Goal: Transaction & Acquisition: Purchase product/service

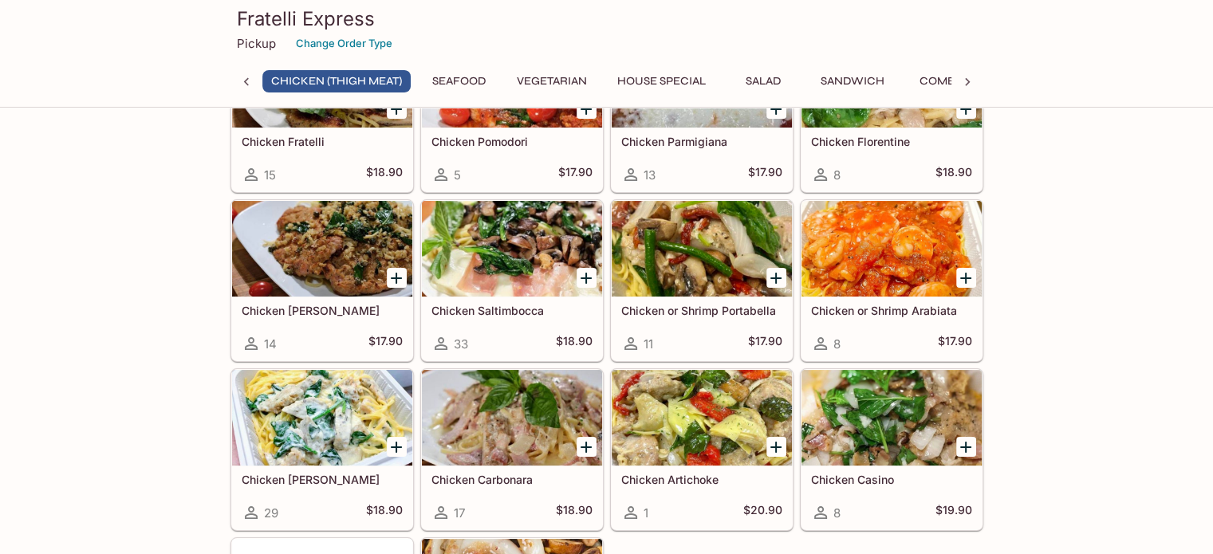
scroll to position [137, 0]
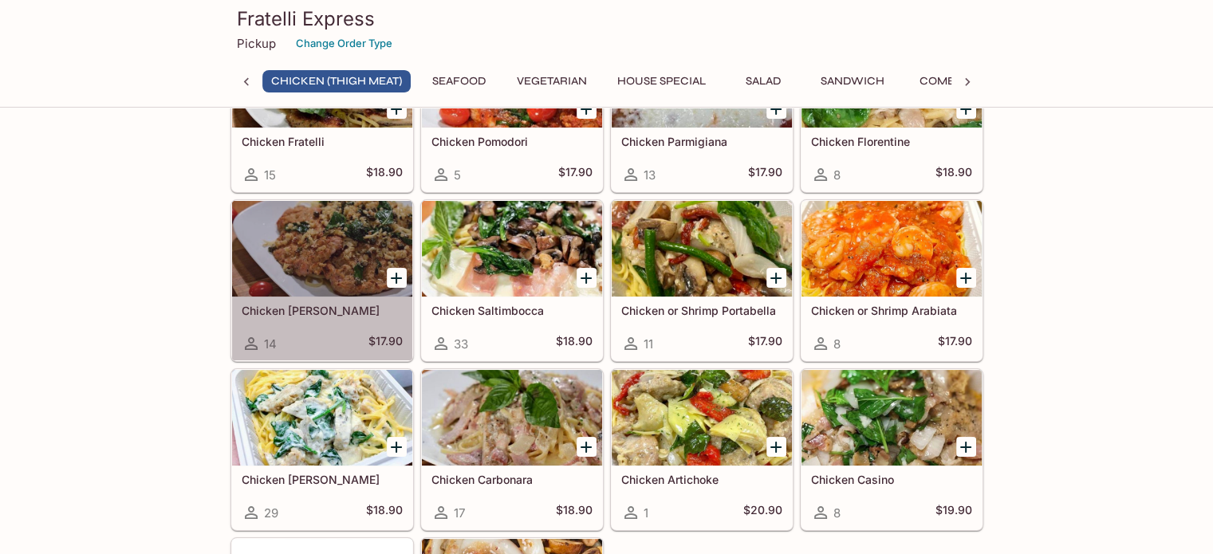
click at [319, 254] on div at bounding box center [322, 249] width 180 height 96
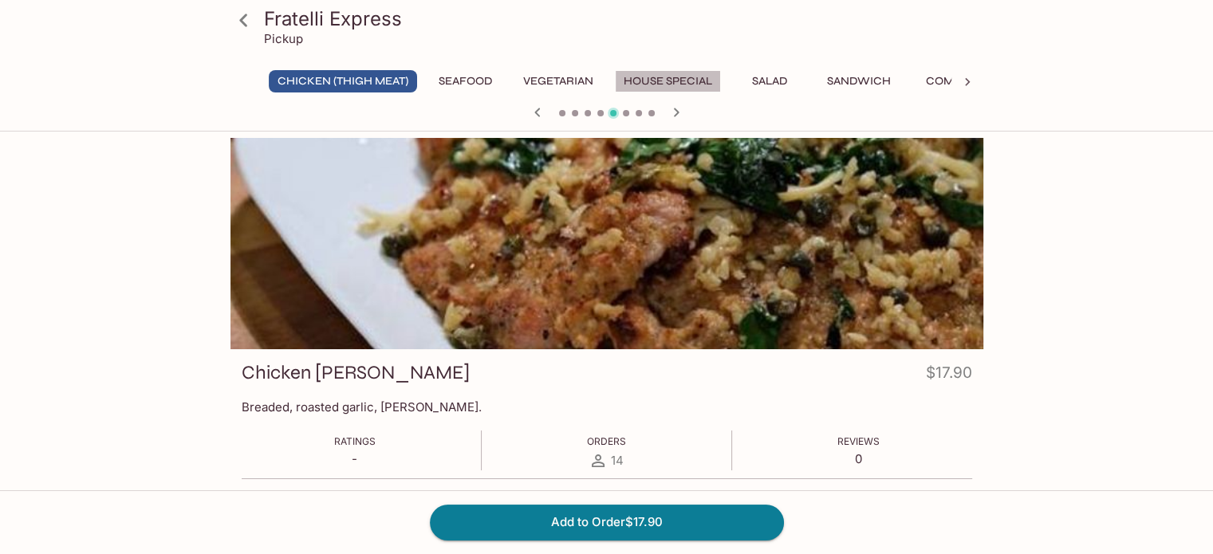
click at [660, 77] on button "House Special" at bounding box center [668, 81] width 106 height 22
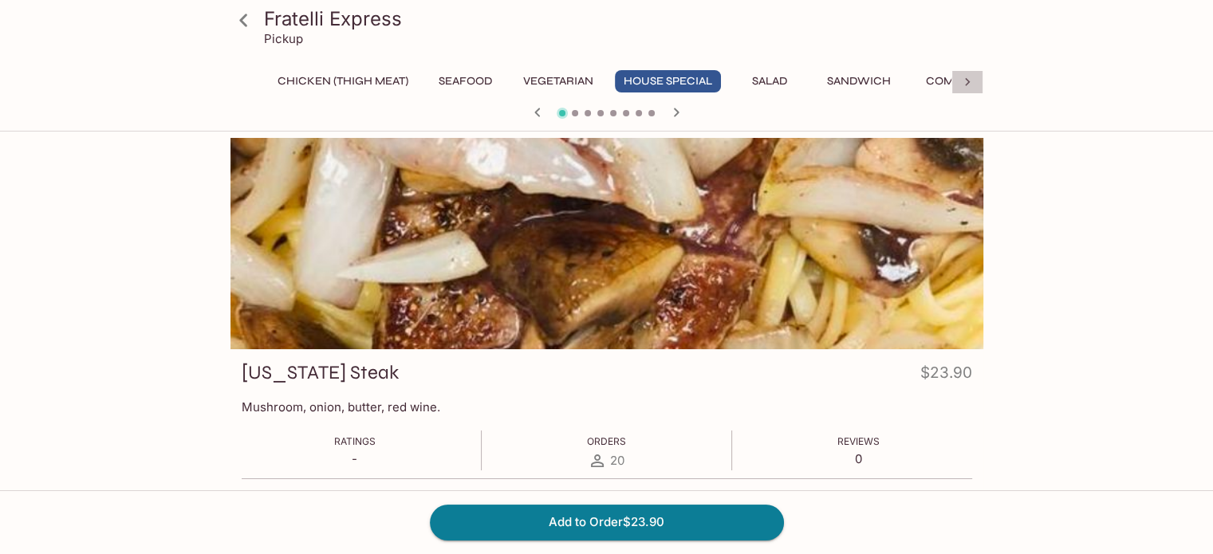
click at [966, 80] on icon at bounding box center [967, 82] width 5 height 8
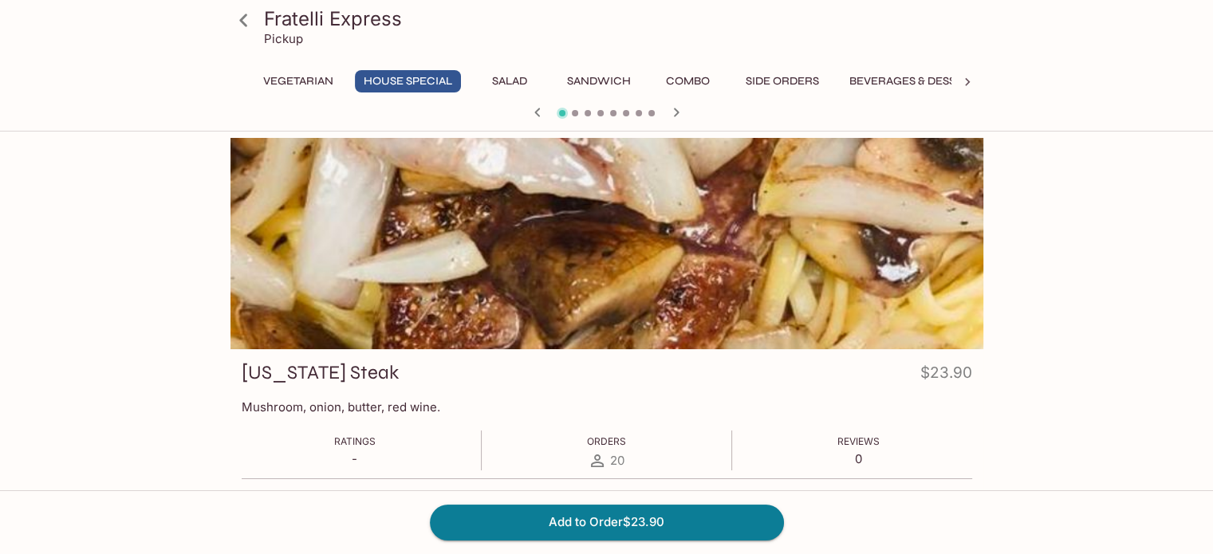
scroll to position [0, 298]
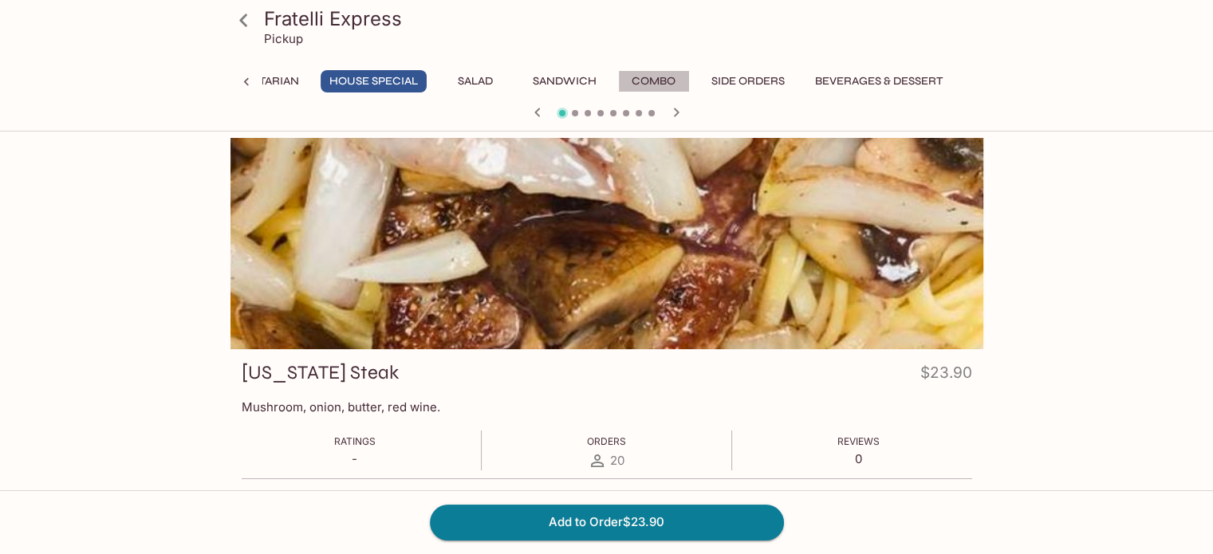
click at [636, 85] on button "Combo" at bounding box center [654, 81] width 72 height 22
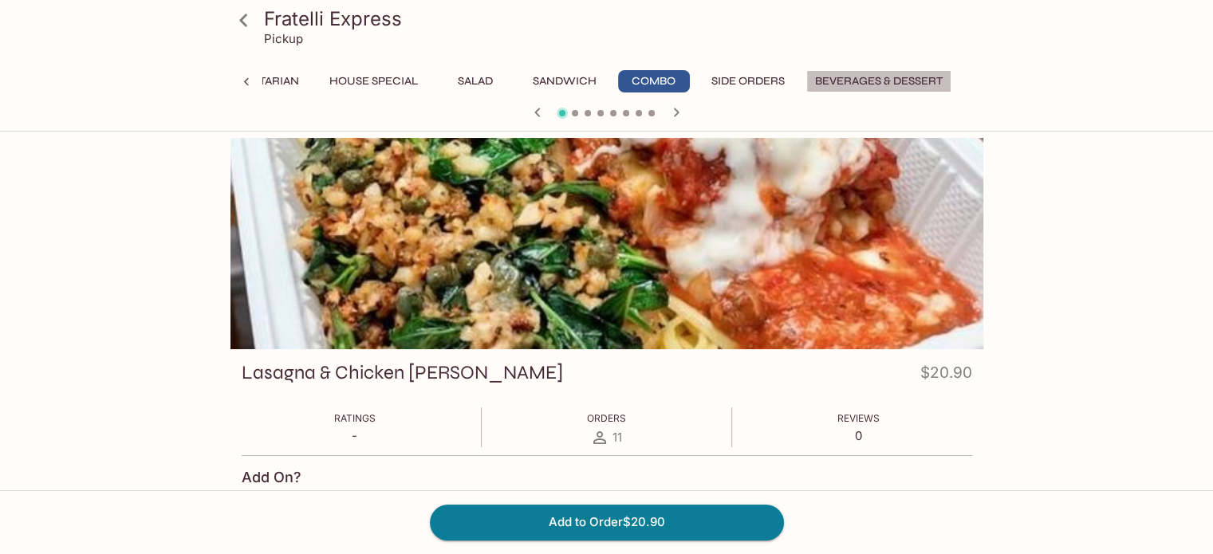
click at [886, 79] on button "Beverages & Dessert" at bounding box center [878, 81] width 145 height 22
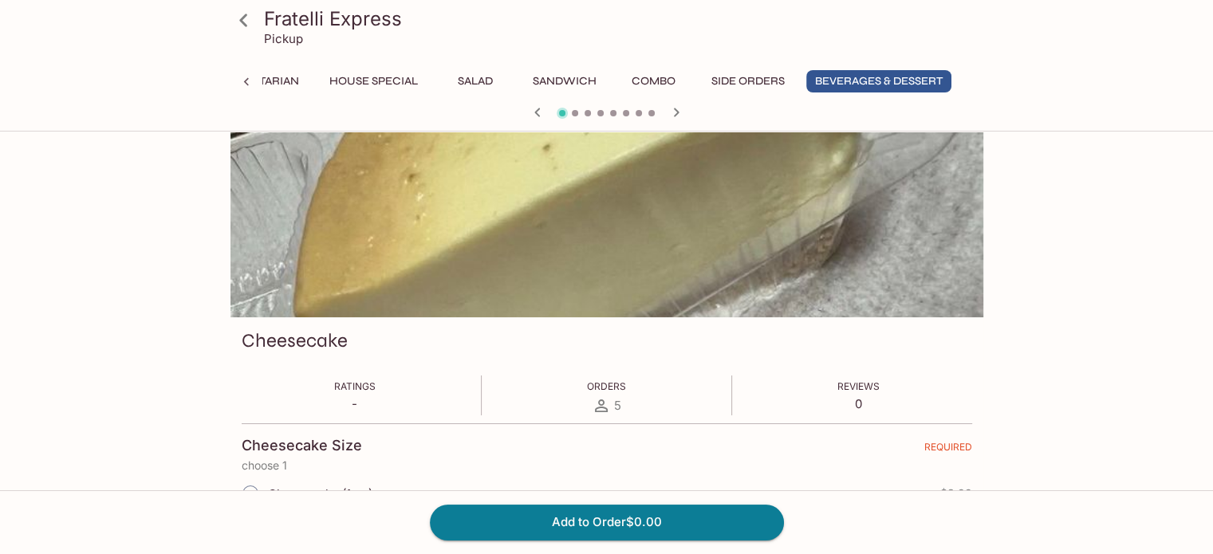
scroll to position [0, 0]
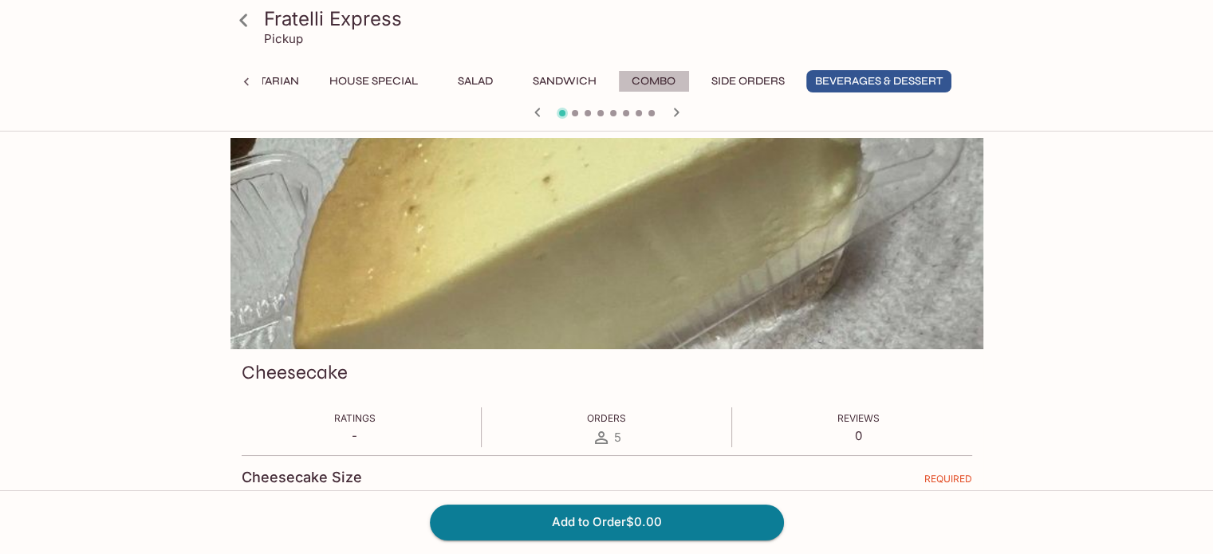
click at [651, 83] on button "Combo" at bounding box center [654, 81] width 72 height 22
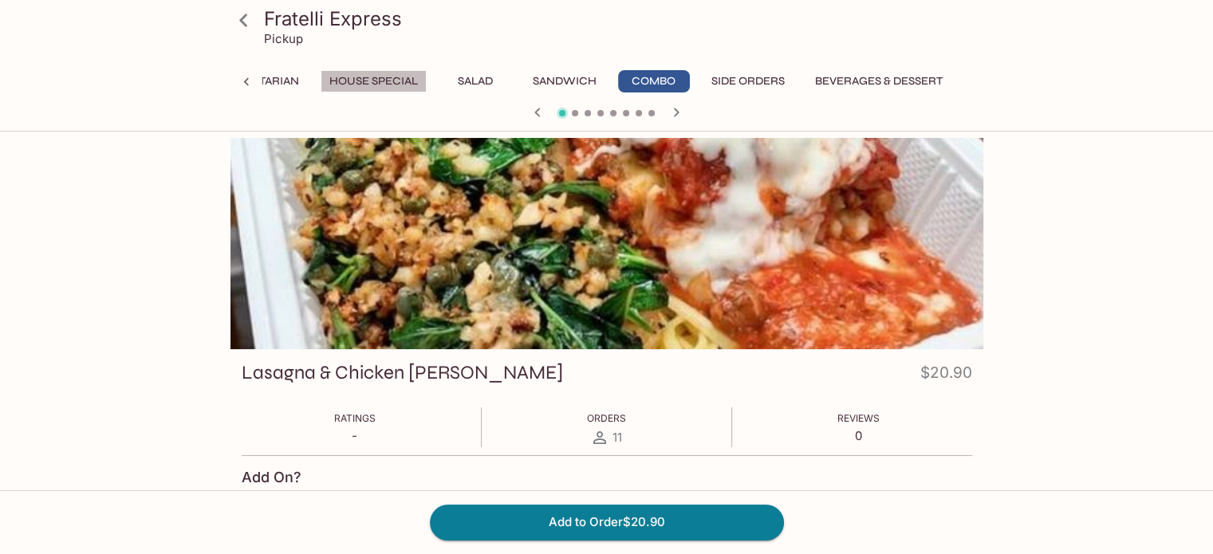
click at [342, 81] on button "House Special" at bounding box center [374, 81] width 106 height 22
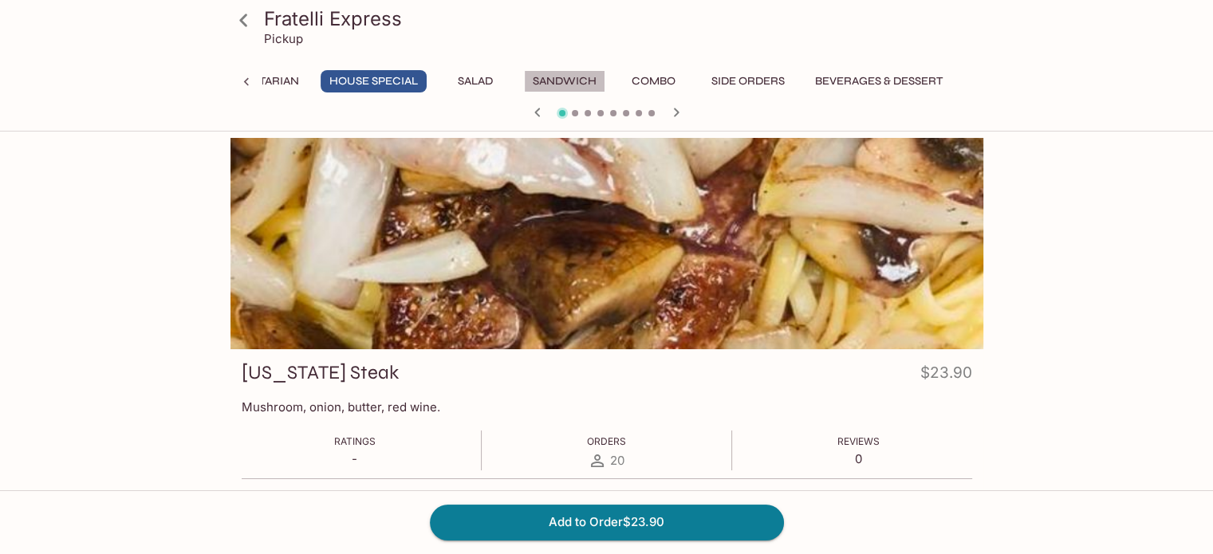
click at [540, 74] on button "Sandwich" at bounding box center [564, 81] width 81 height 22
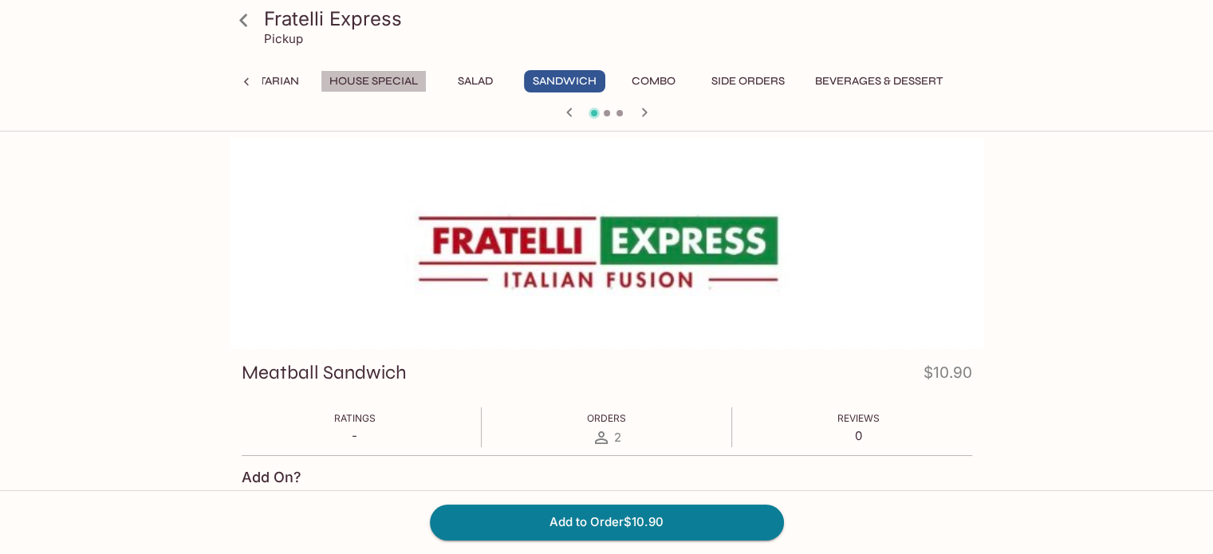
click at [345, 81] on button "House Special" at bounding box center [374, 81] width 106 height 22
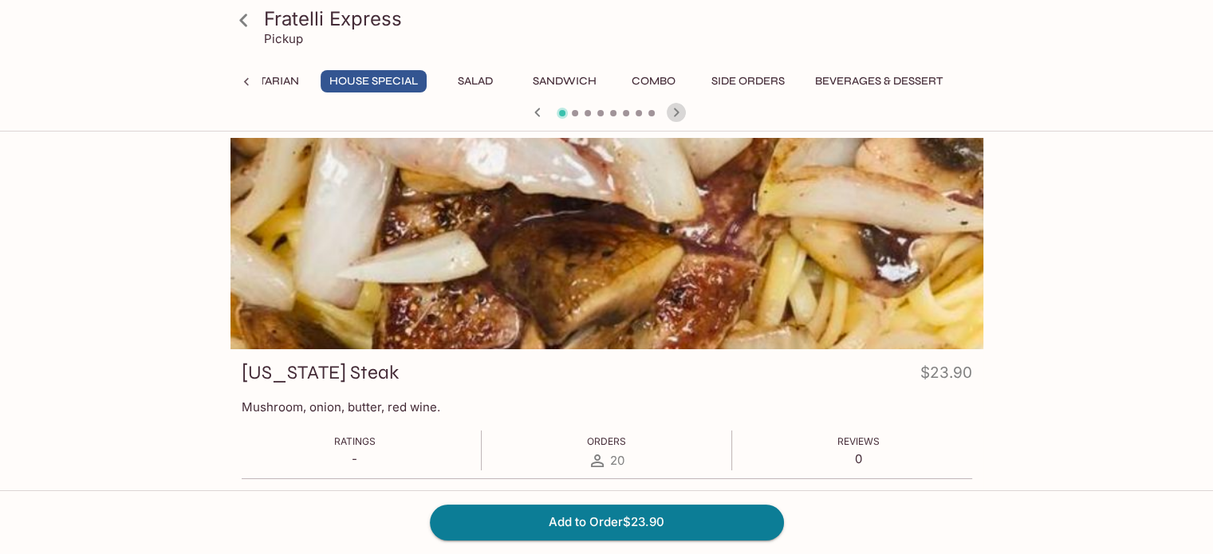
click at [679, 109] on icon "button" at bounding box center [676, 112] width 19 height 19
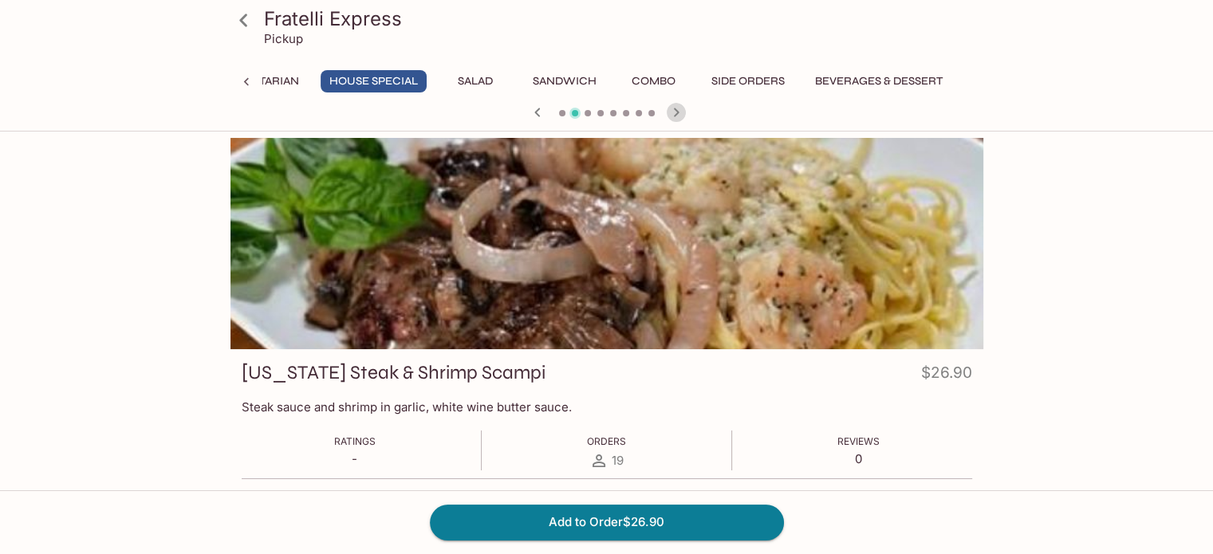
click at [675, 108] on icon "button" at bounding box center [676, 112] width 19 height 19
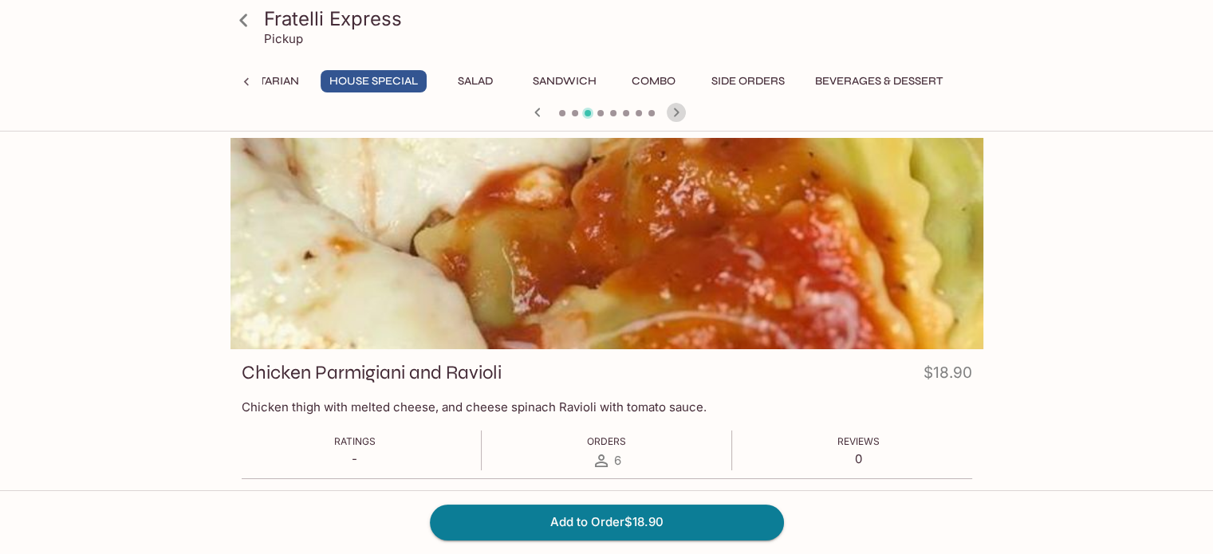
click at [673, 114] on icon "button" at bounding box center [676, 112] width 19 height 19
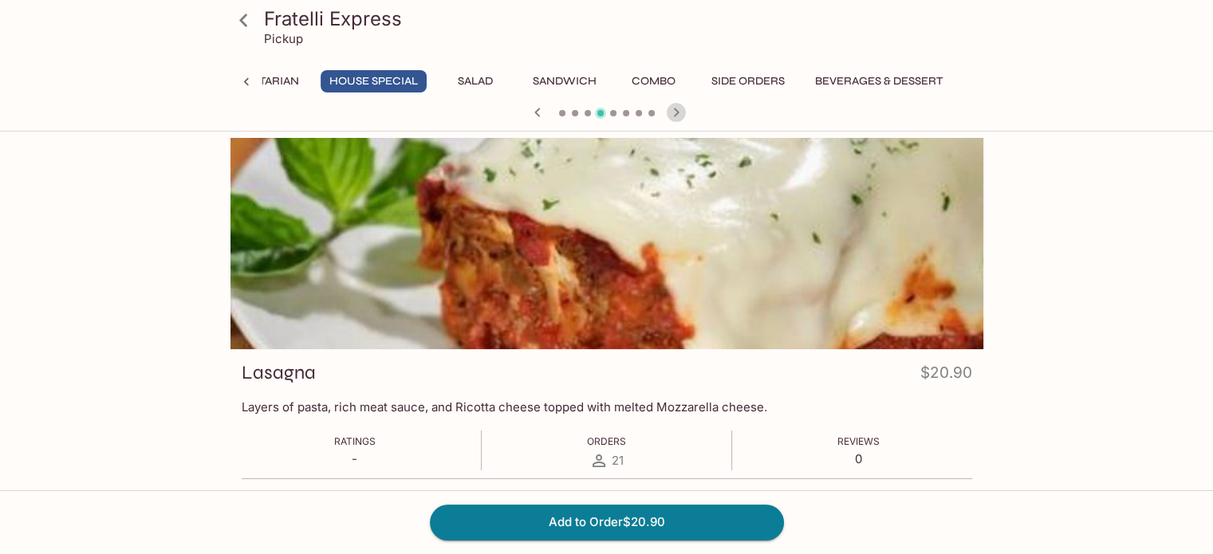
click at [673, 114] on icon "button" at bounding box center [676, 112] width 19 height 19
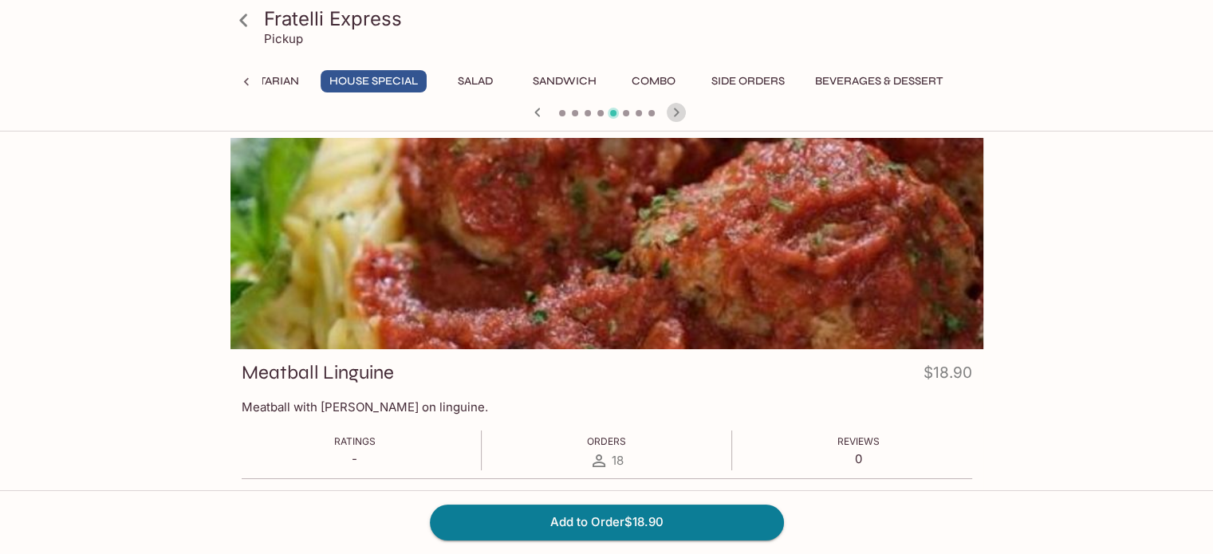
click at [673, 114] on icon "button" at bounding box center [676, 112] width 19 height 19
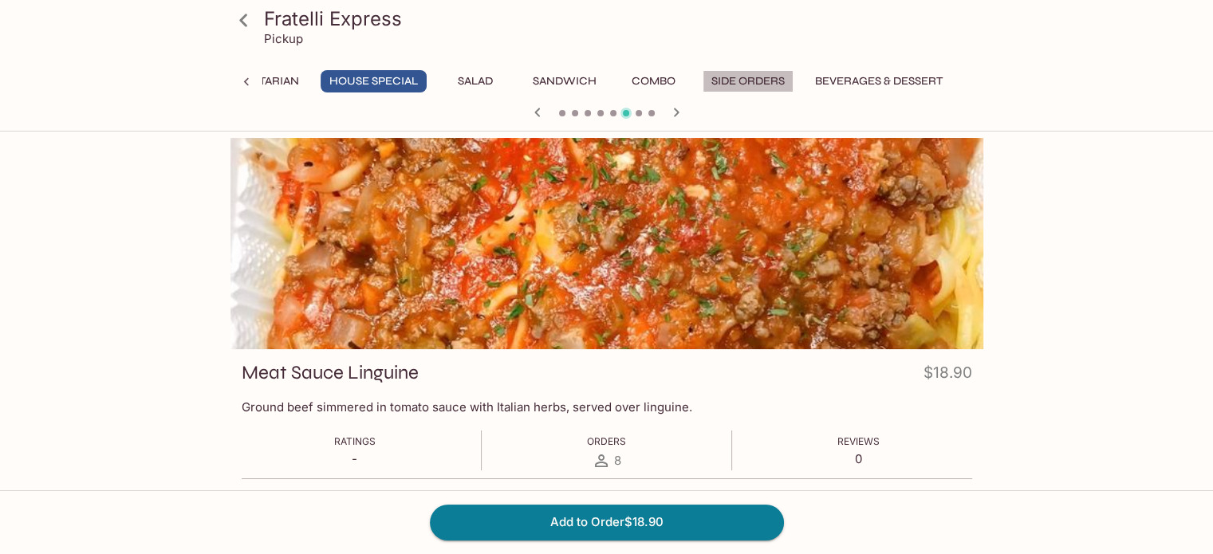
click at [731, 82] on button "Side Orders" at bounding box center [747, 81] width 91 height 22
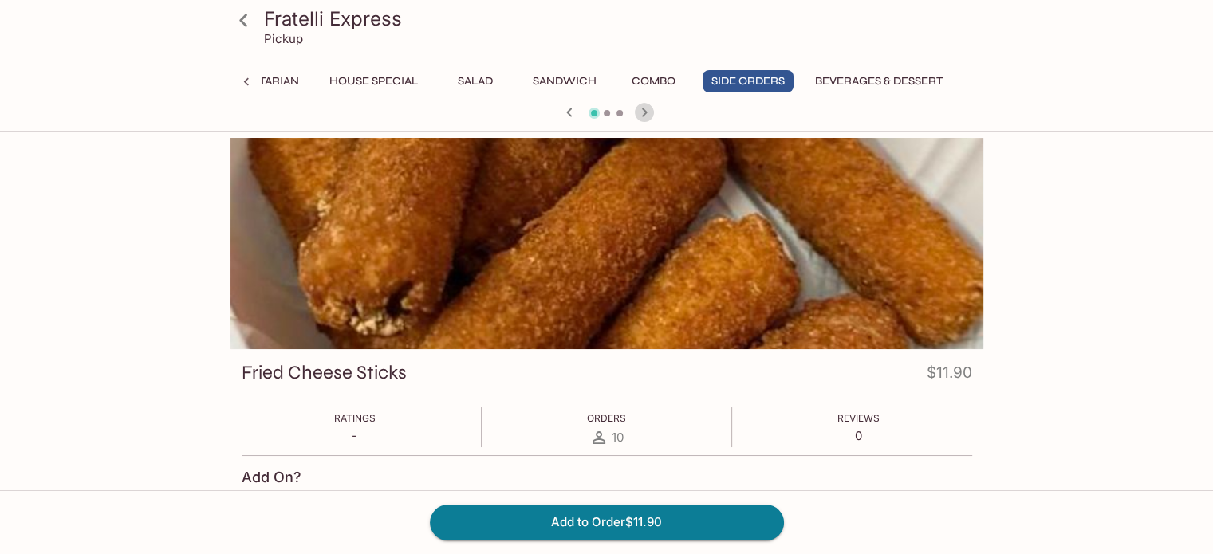
click at [643, 113] on icon "button" at bounding box center [644, 112] width 6 height 9
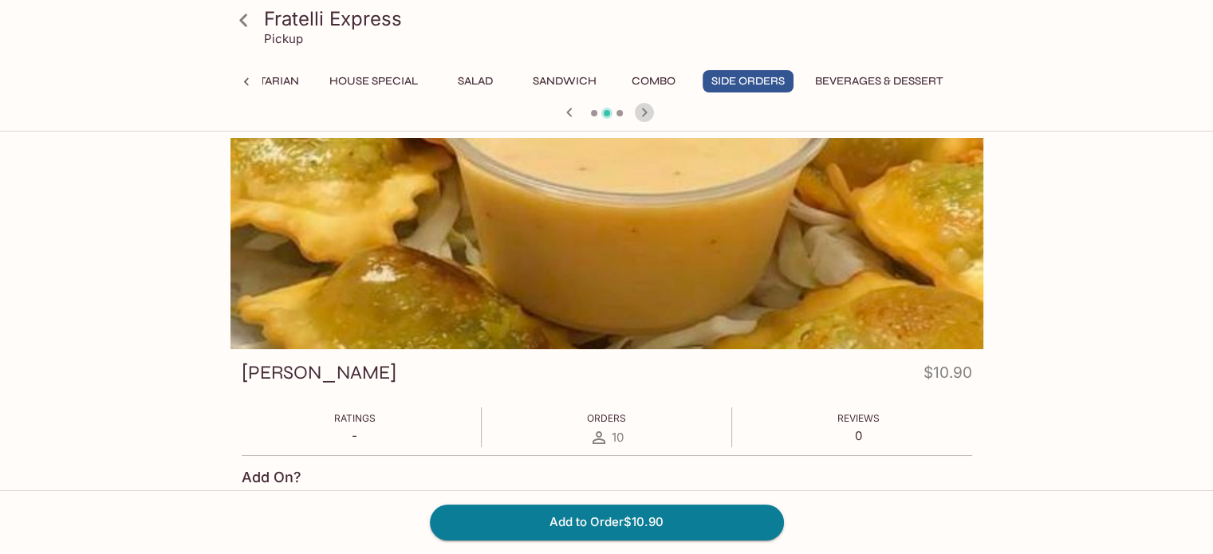
click at [643, 113] on icon "button" at bounding box center [644, 112] width 6 height 9
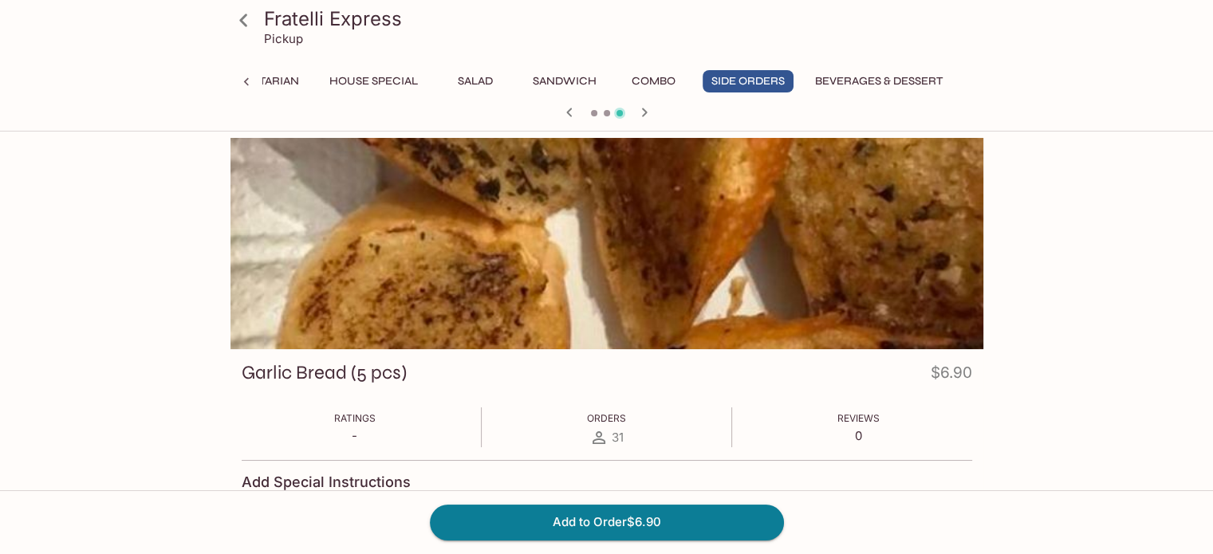
click at [839, 77] on button "Beverages & Dessert" at bounding box center [878, 81] width 145 height 22
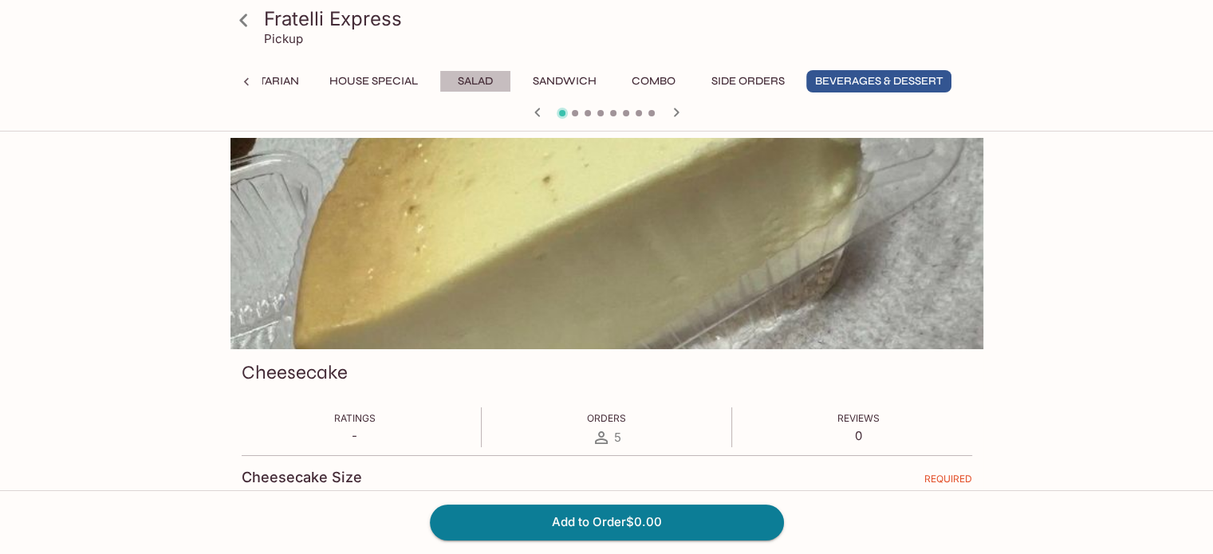
click at [472, 73] on button "Salad" at bounding box center [475, 81] width 72 height 22
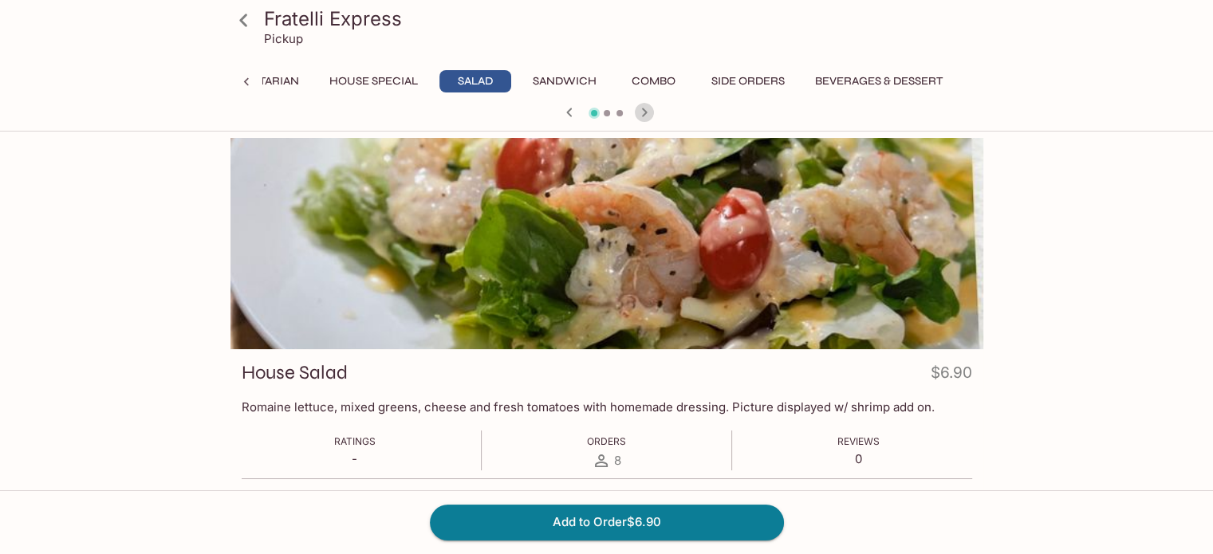
click at [649, 117] on icon "button" at bounding box center [644, 112] width 19 height 19
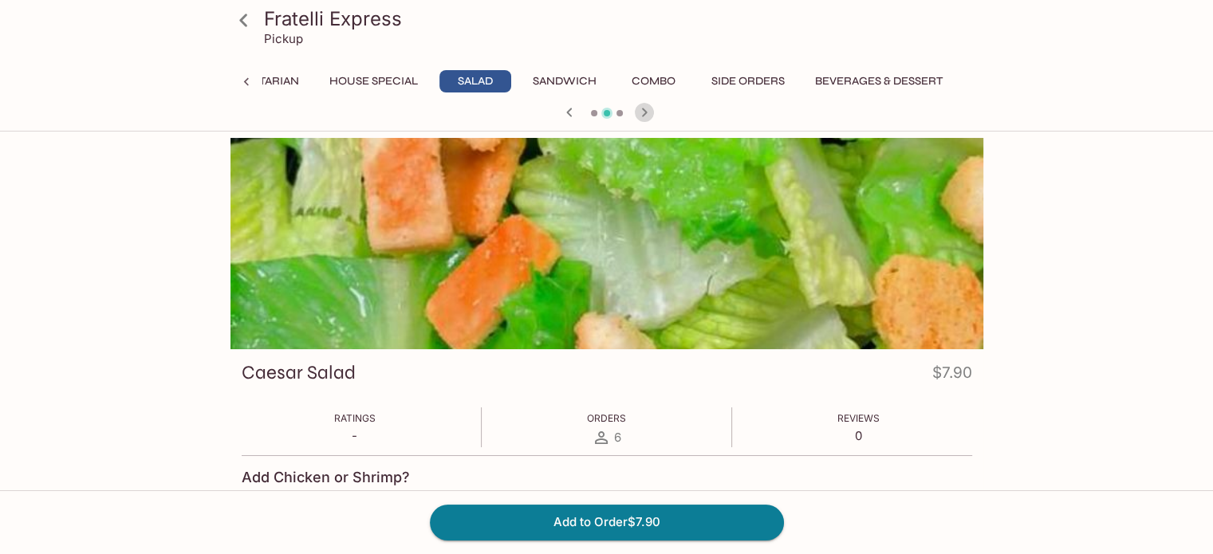
click at [649, 117] on icon "button" at bounding box center [644, 112] width 19 height 19
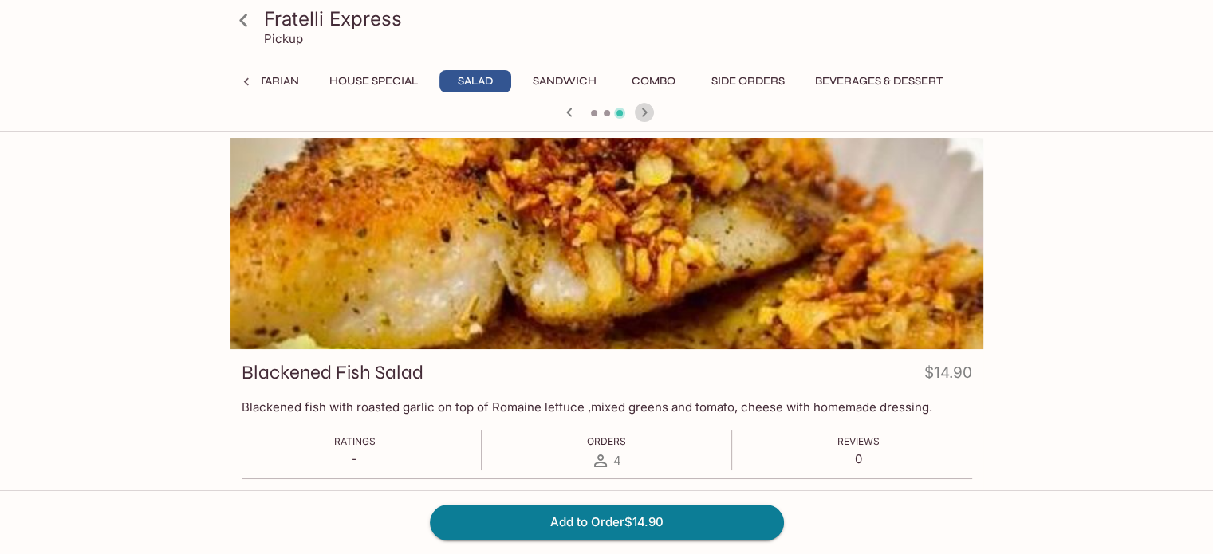
click at [649, 117] on icon "button" at bounding box center [644, 112] width 19 height 19
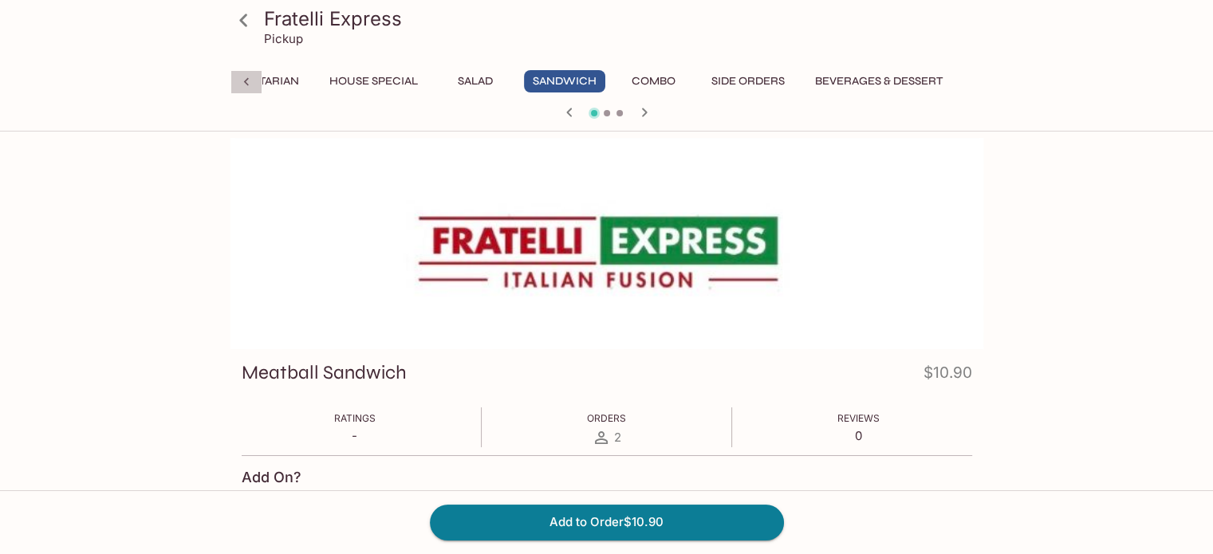
click at [255, 85] on div at bounding box center [246, 82] width 32 height 24
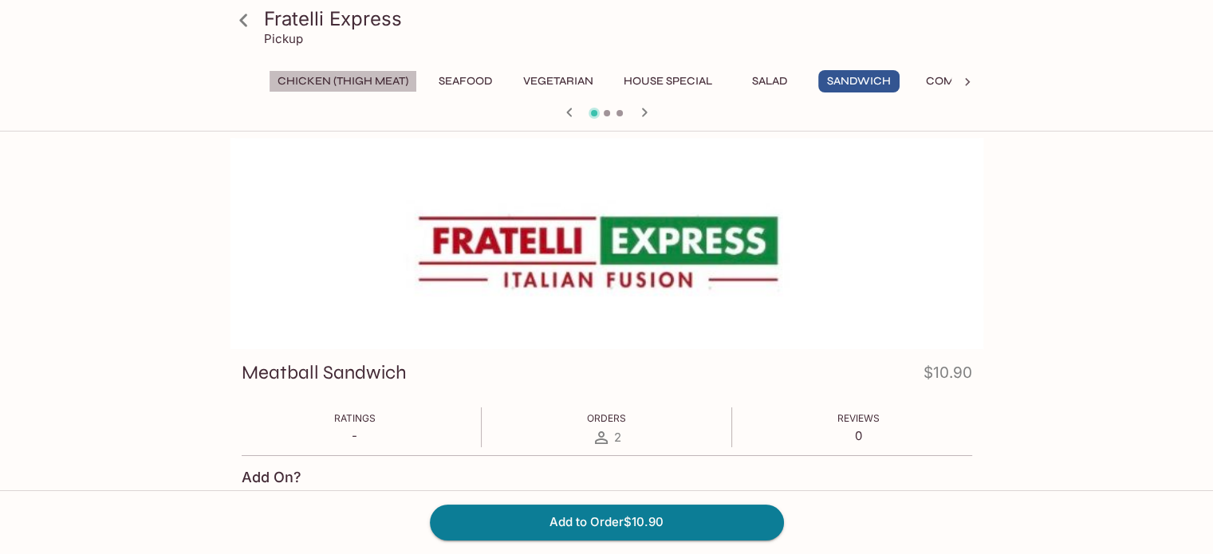
click at [309, 83] on button "Chicken (Thigh Meat)" at bounding box center [343, 81] width 148 height 22
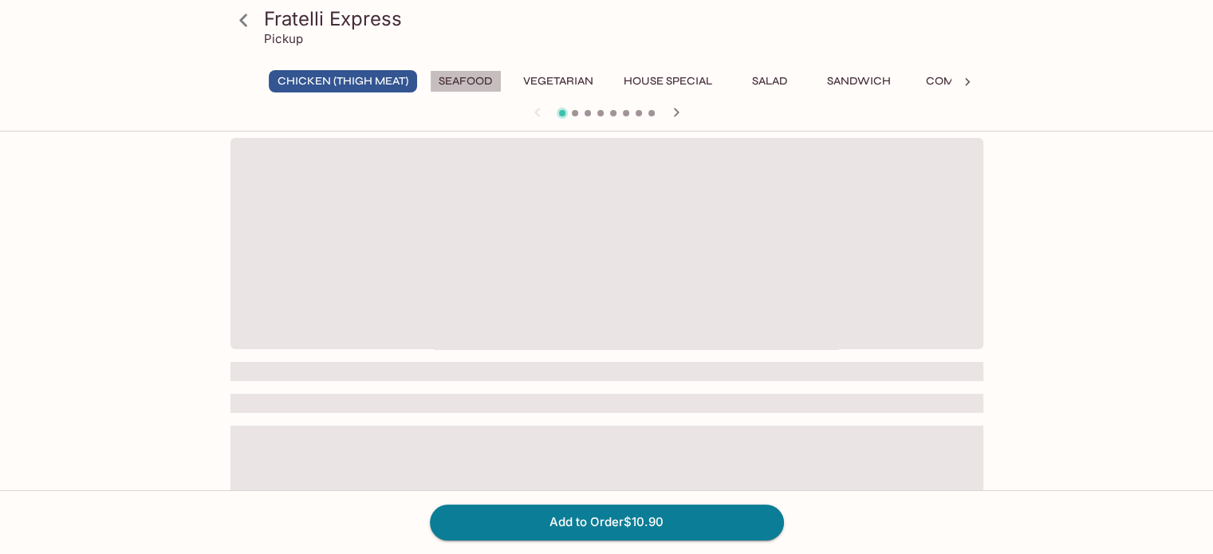
click at [473, 78] on button "Seafood" at bounding box center [466, 81] width 72 height 22
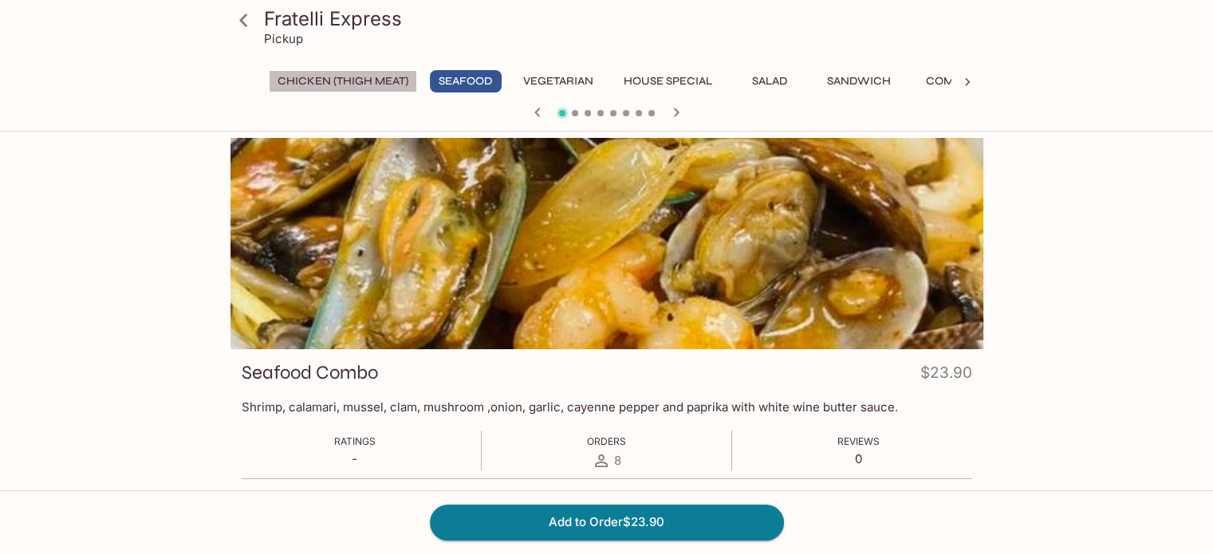
click at [364, 78] on button "Chicken (Thigh Meat)" at bounding box center [343, 81] width 148 height 22
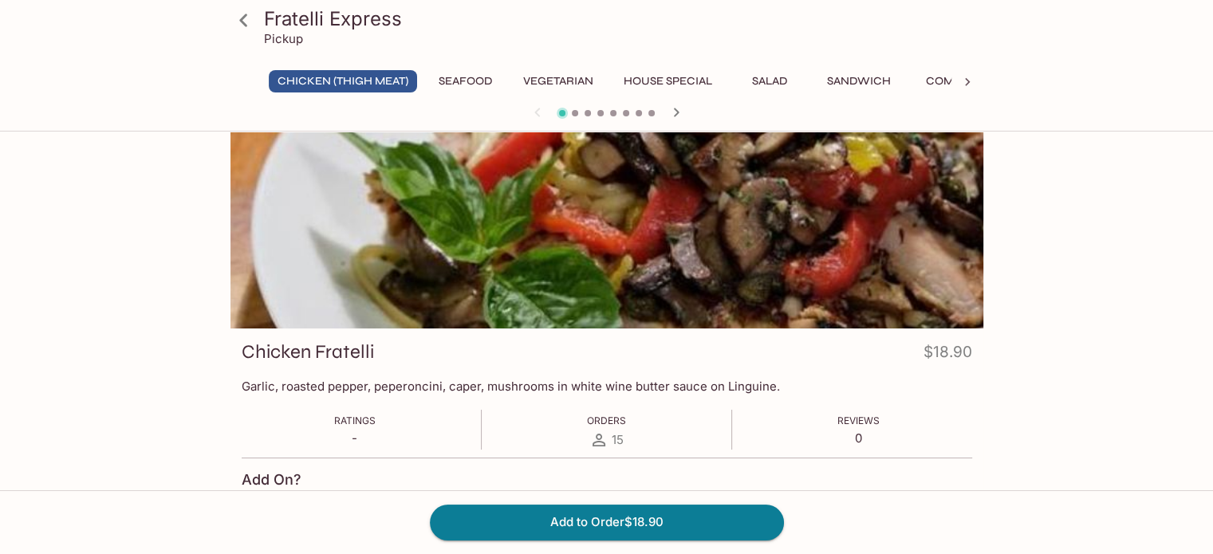
scroll to position [22, 0]
click at [675, 108] on icon "button" at bounding box center [676, 112] width 19 height 19
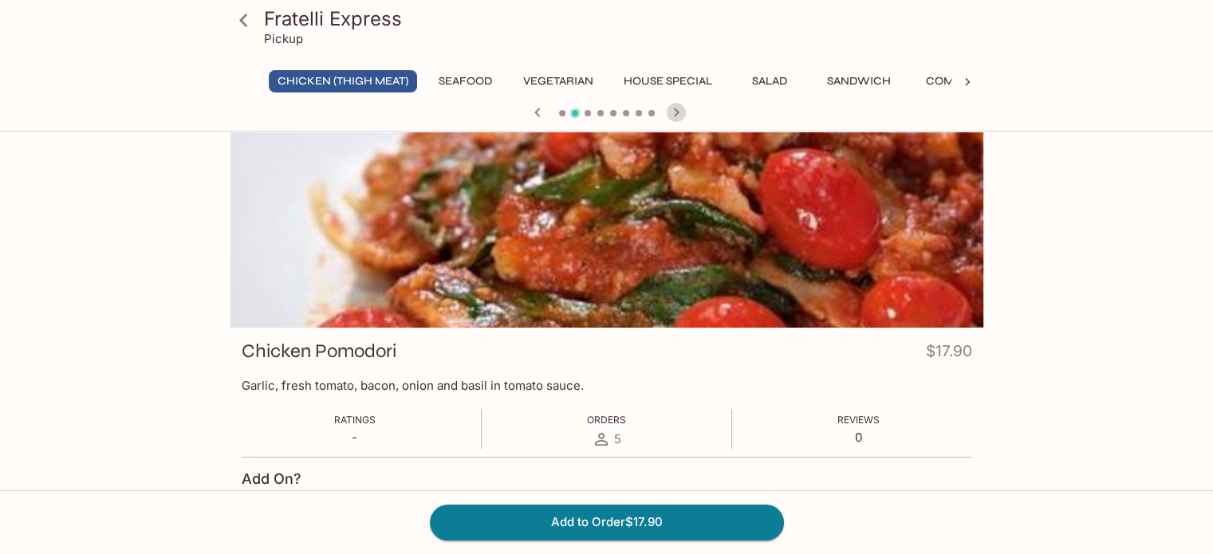
click at [675, 108] on icon "button" at bounding box center [676, 112] width 19 height 19
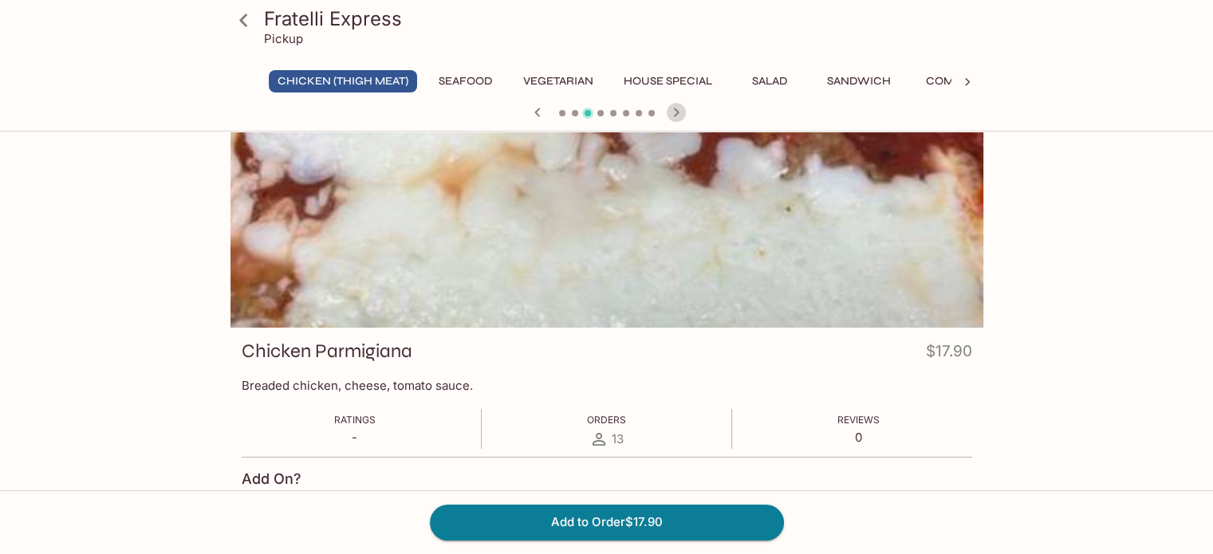
click at [675, 108] on icon "button" at bounding box center [676, 112] width 19 height 19
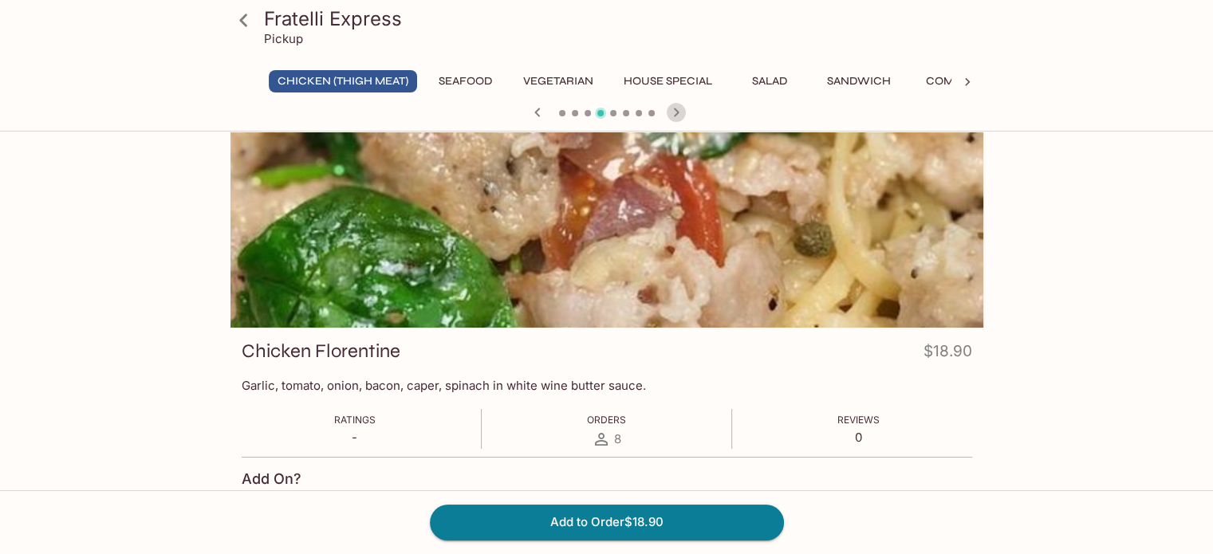
click at [675, 108] on icon "button" at bounding box center [676, 112] width 19 height 19
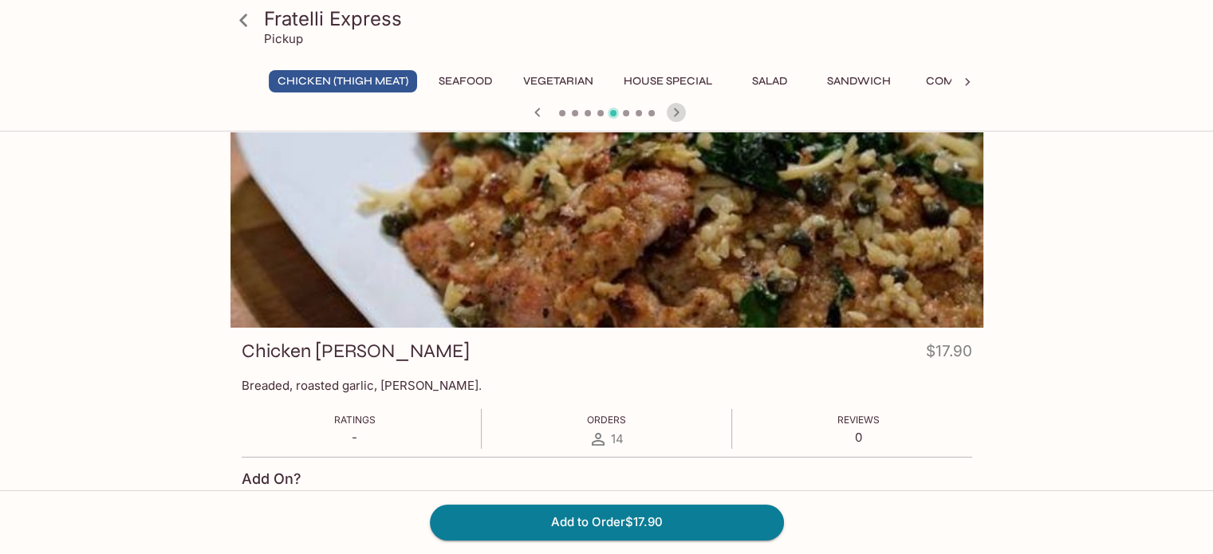
click at [675, 108] on icon "button" at bounding box center [676, 112] width 19 height 19
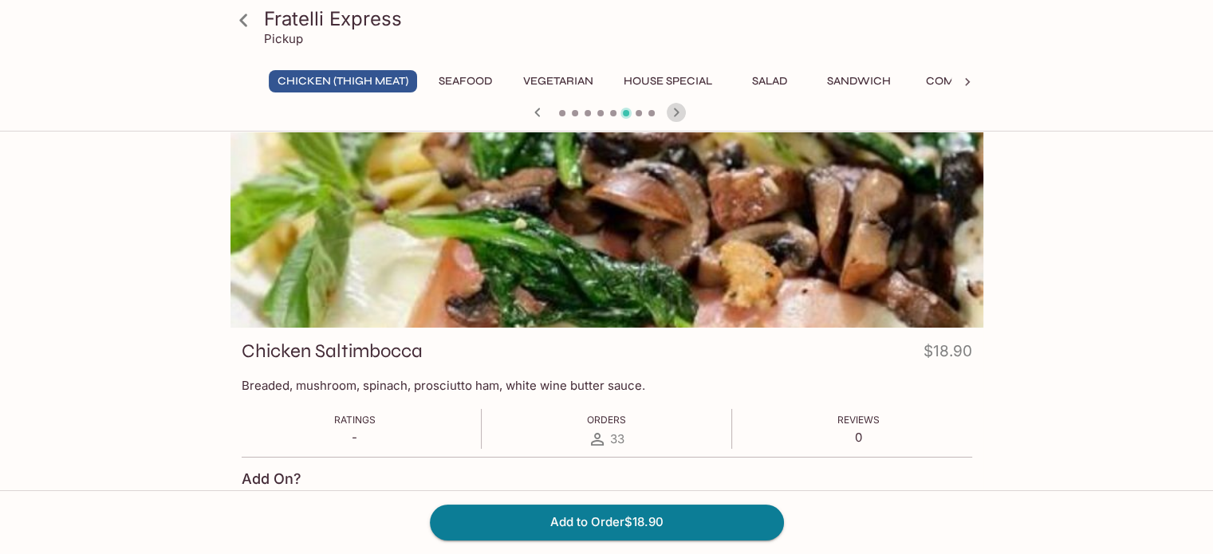
click at [675, 108] on icon "button" at bounding box center [676, 112] width 19 height 19
